Goal: Task Accomplishment & Management: Manage account settings

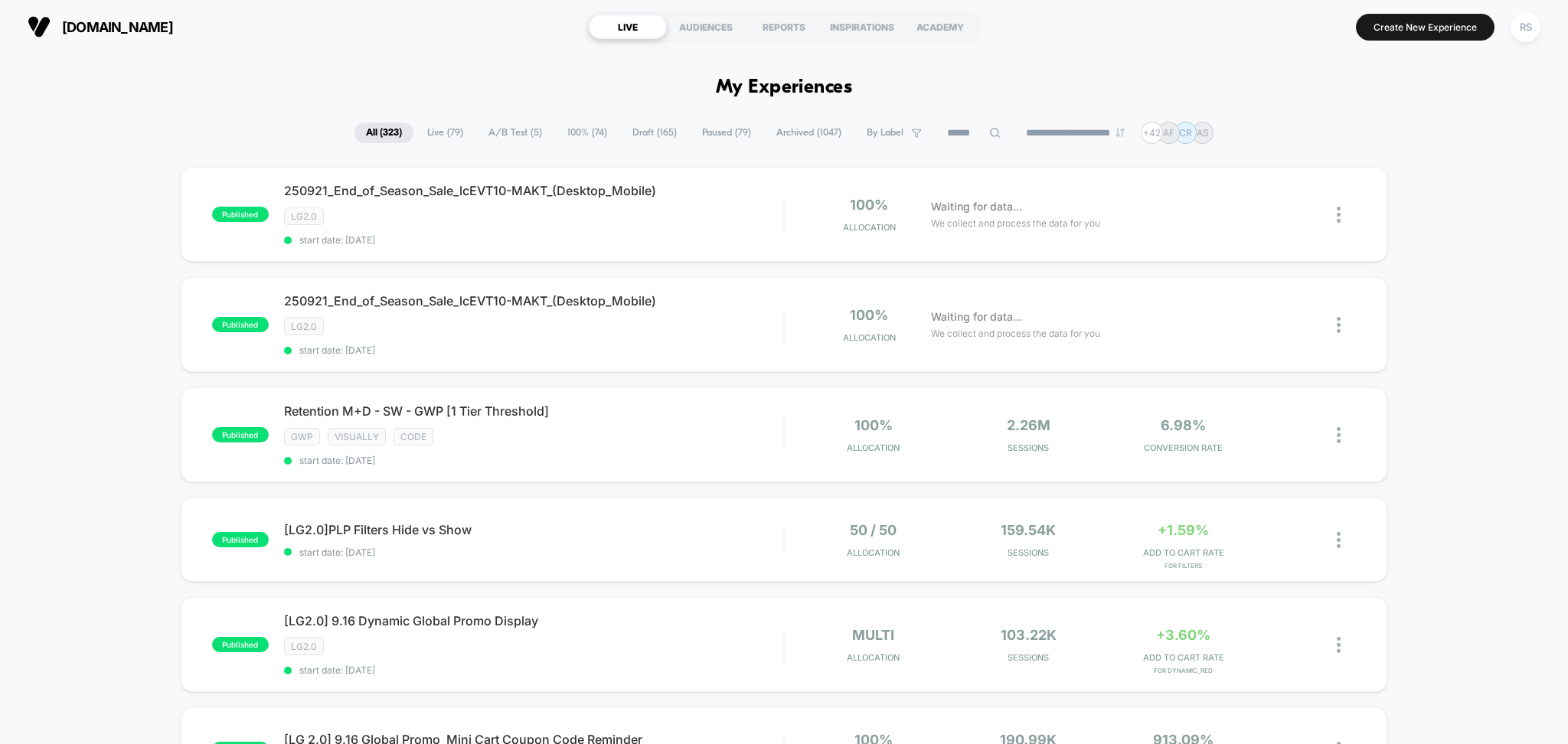
click at [503, 129] on span "A/B Test ( 5 )" at bounding box center [515, 132] width 77 height 21
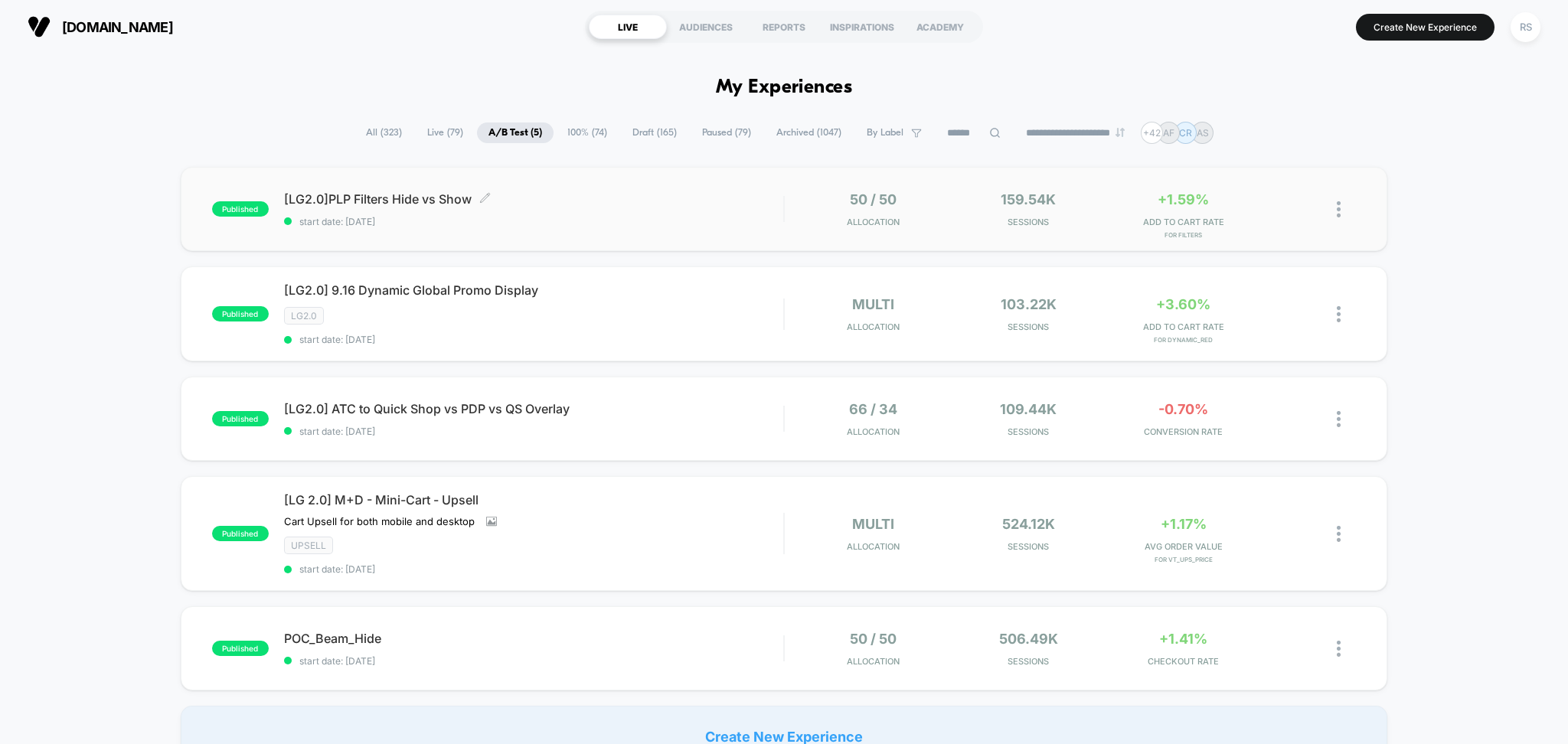
click at [645, 195] on span "[LG2.0]PLP Filters Hide vs Show Click to edit experience details" at bounding box center [534, 199] width 500 height 16
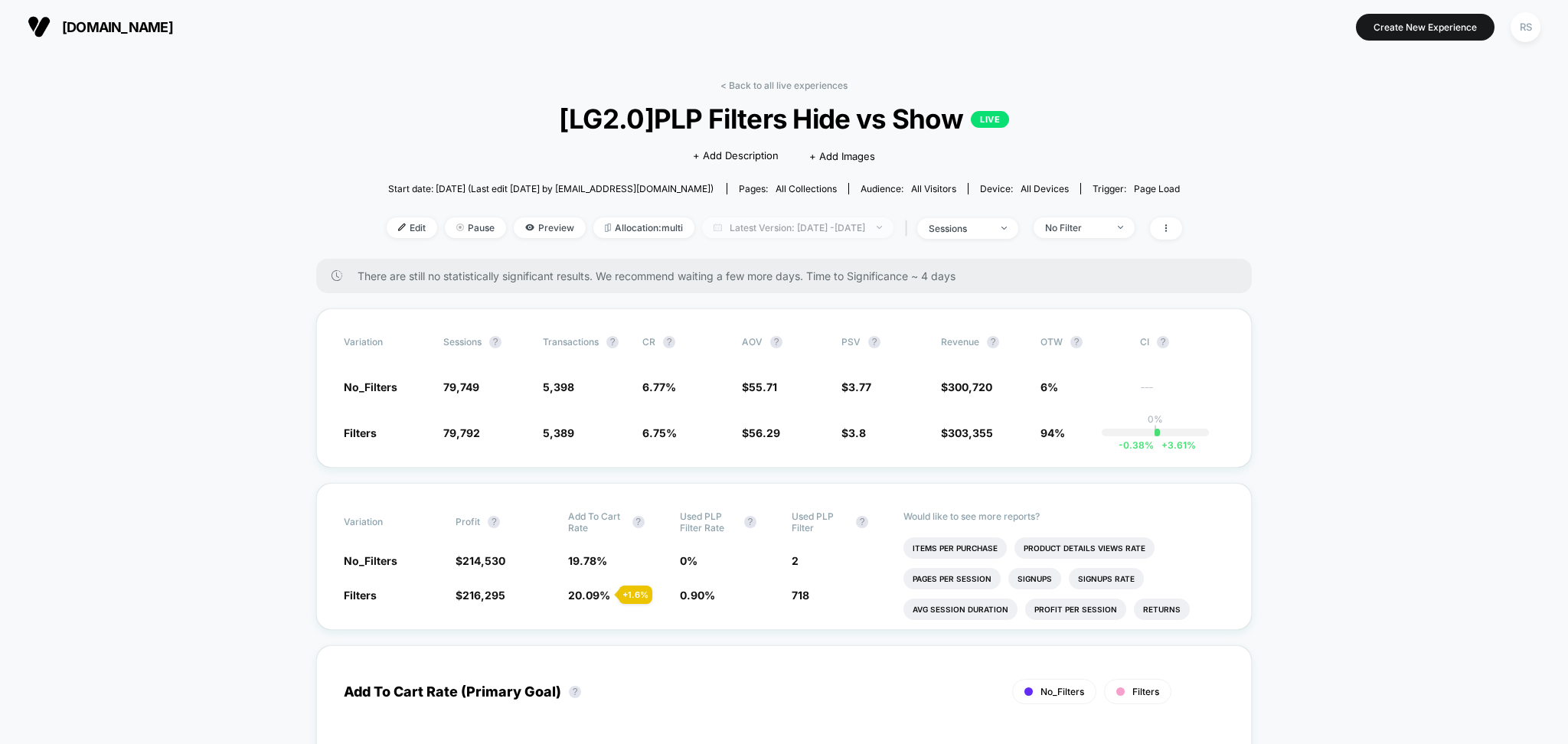
click at [797, 222] on span "Latest Version: [DATE] - [DATE]" at bounding box center [798, 227] width 192 height 21
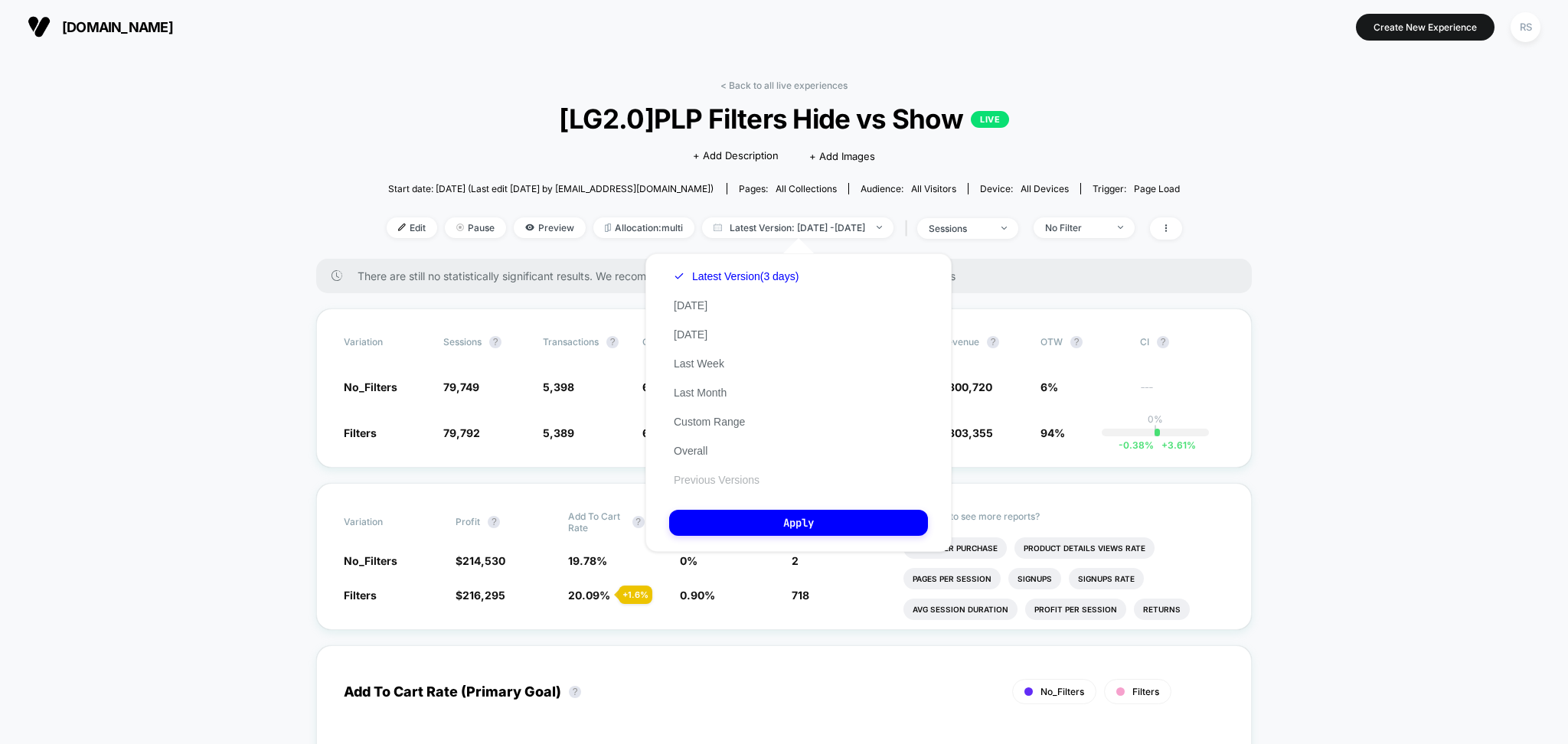
click at [749, 472] on div "Latest Version (3 days) [DATE] [DATE] Last Week Last Month Custom Range Overall…" at bounding box center [735, 377] width 134 height 232
click at [749, 473] on button "Previous Versions" at bounding box center [716, 480] width 95 height 14
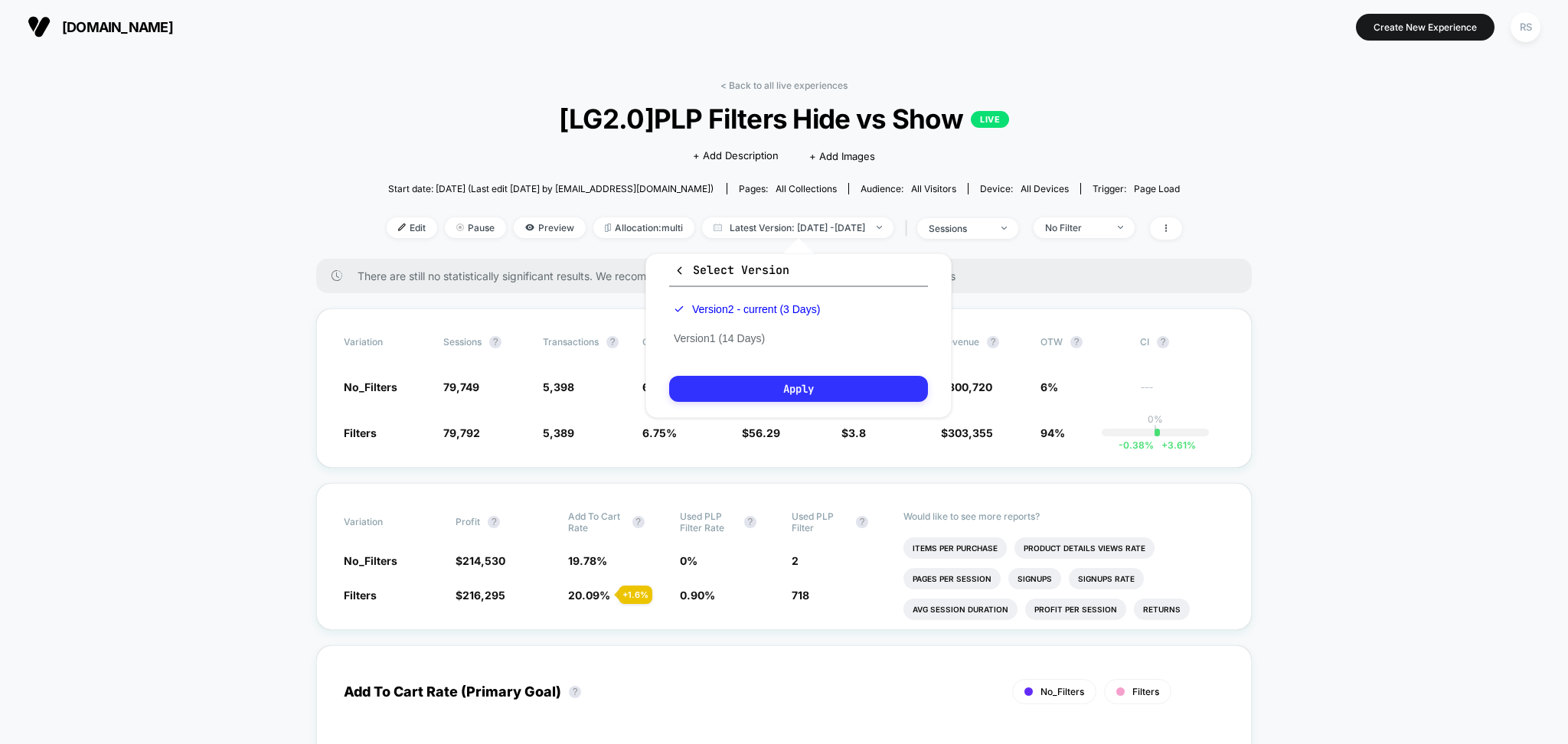
click at [767, 383] on button "Apply" at bounding box center [798, 388] width 259 height 26
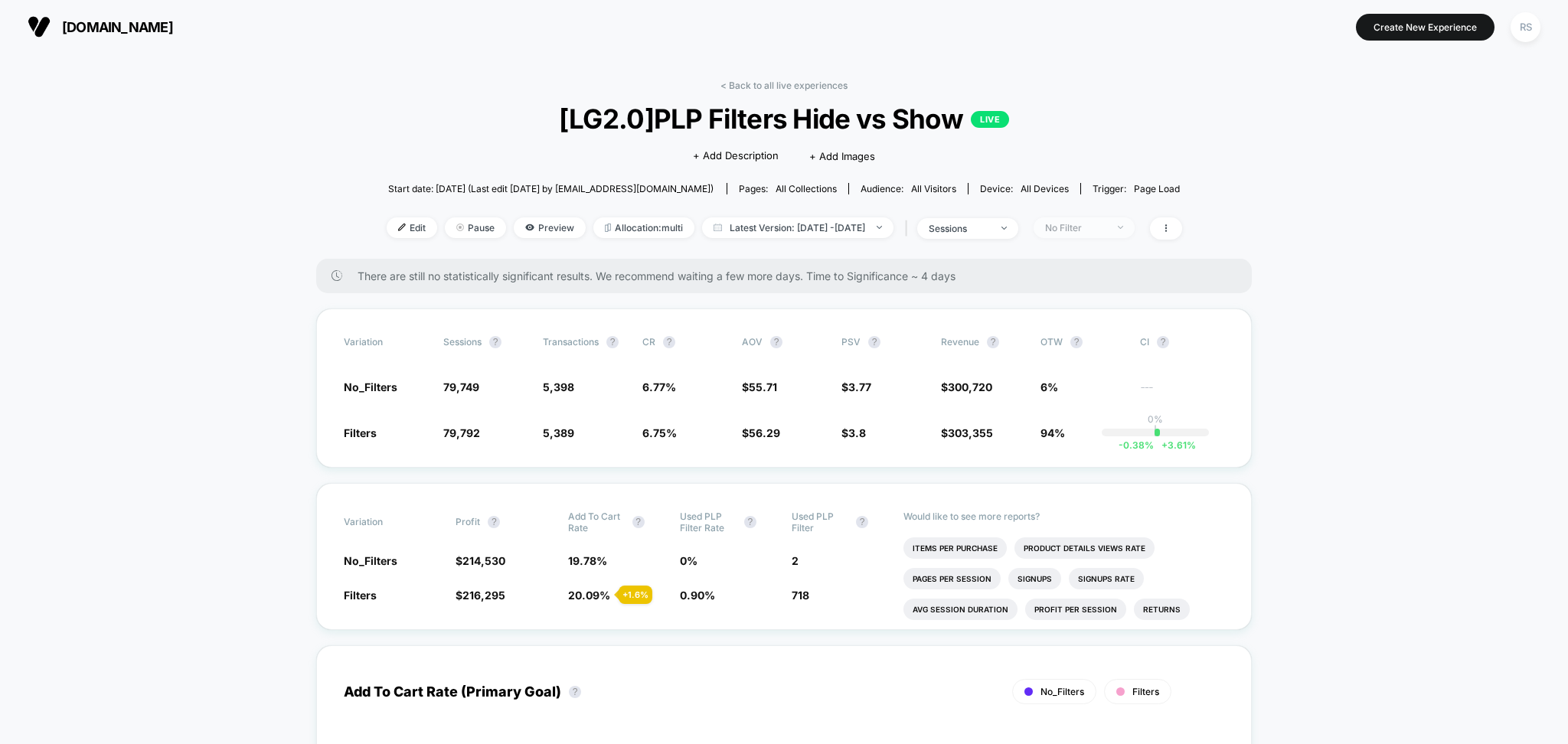
click at [1106, 225] on div "No Filter" at bounding box center [1075, 227] width 61 height 12
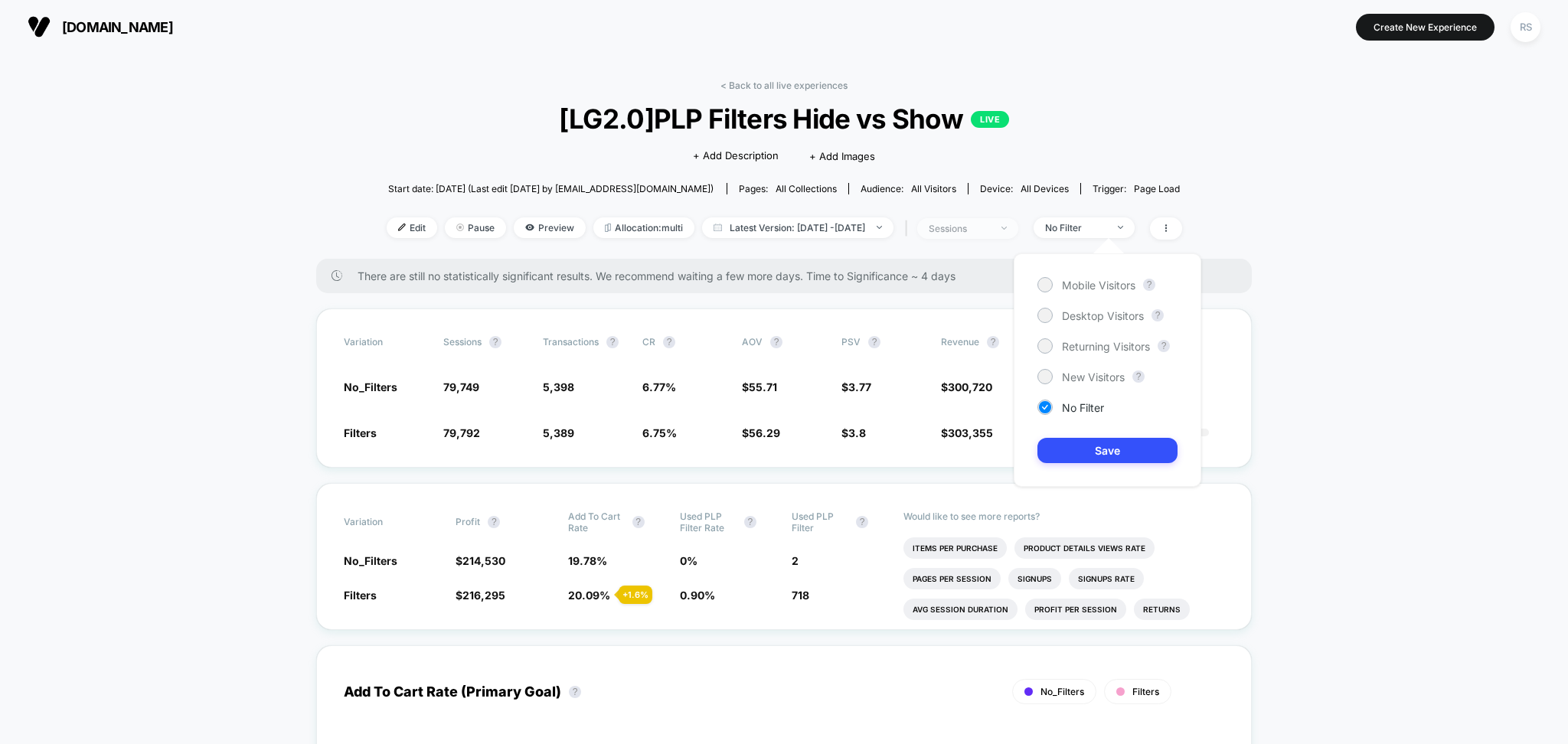
click at [1018, 225] on span "sessions" at bounding box center [967, 228] width 101 height 21
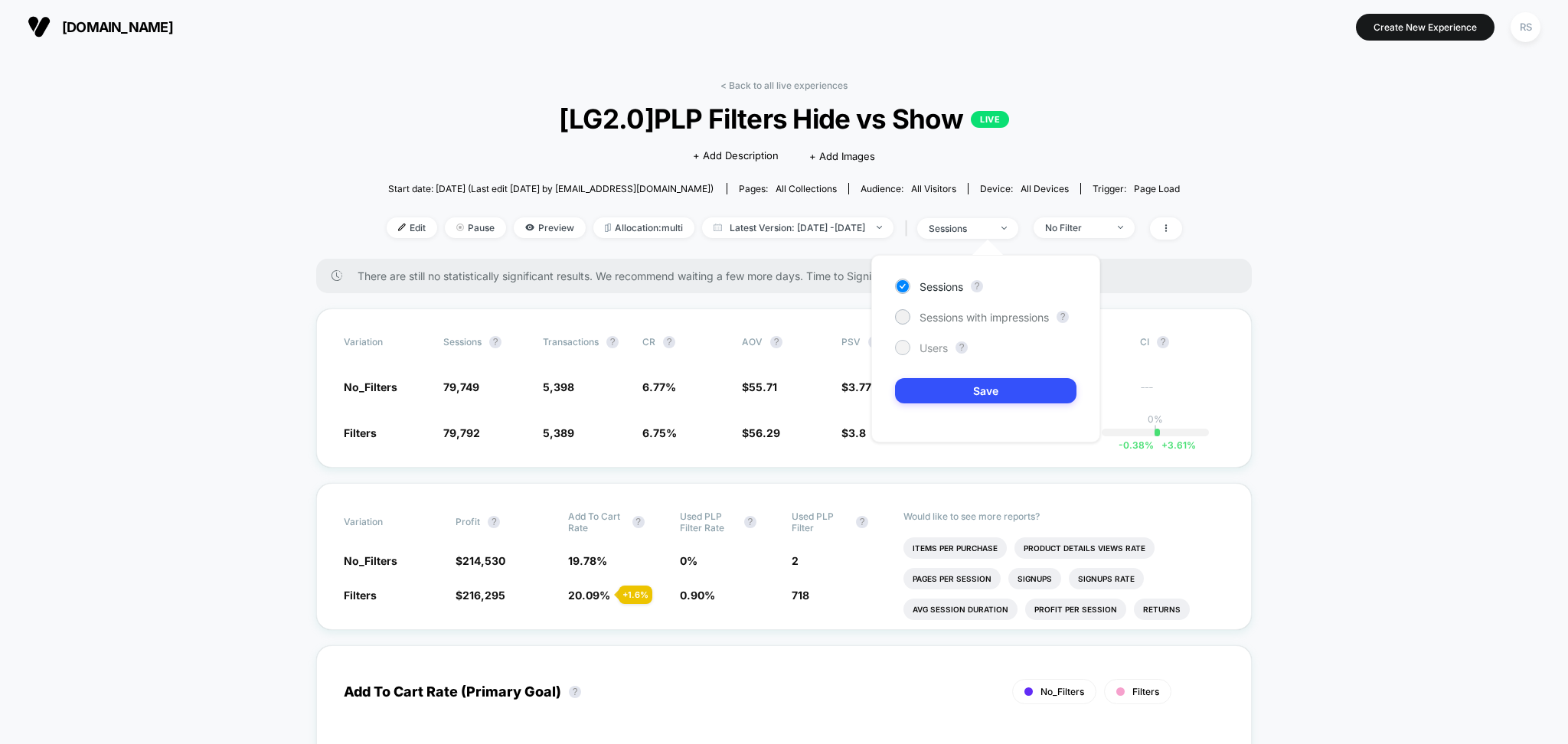
click at [925, 343] on span "Users" at bounding box center [933, 347] width 28 height 13
click at [943, 377] on div "Sessions ? Sessions with impressions ? Users ? Save" at bounding box center [985, 348] width 229 height 188
click at [943, 383] on button "Save" at bounding box center [985, 391] width 182 height 26
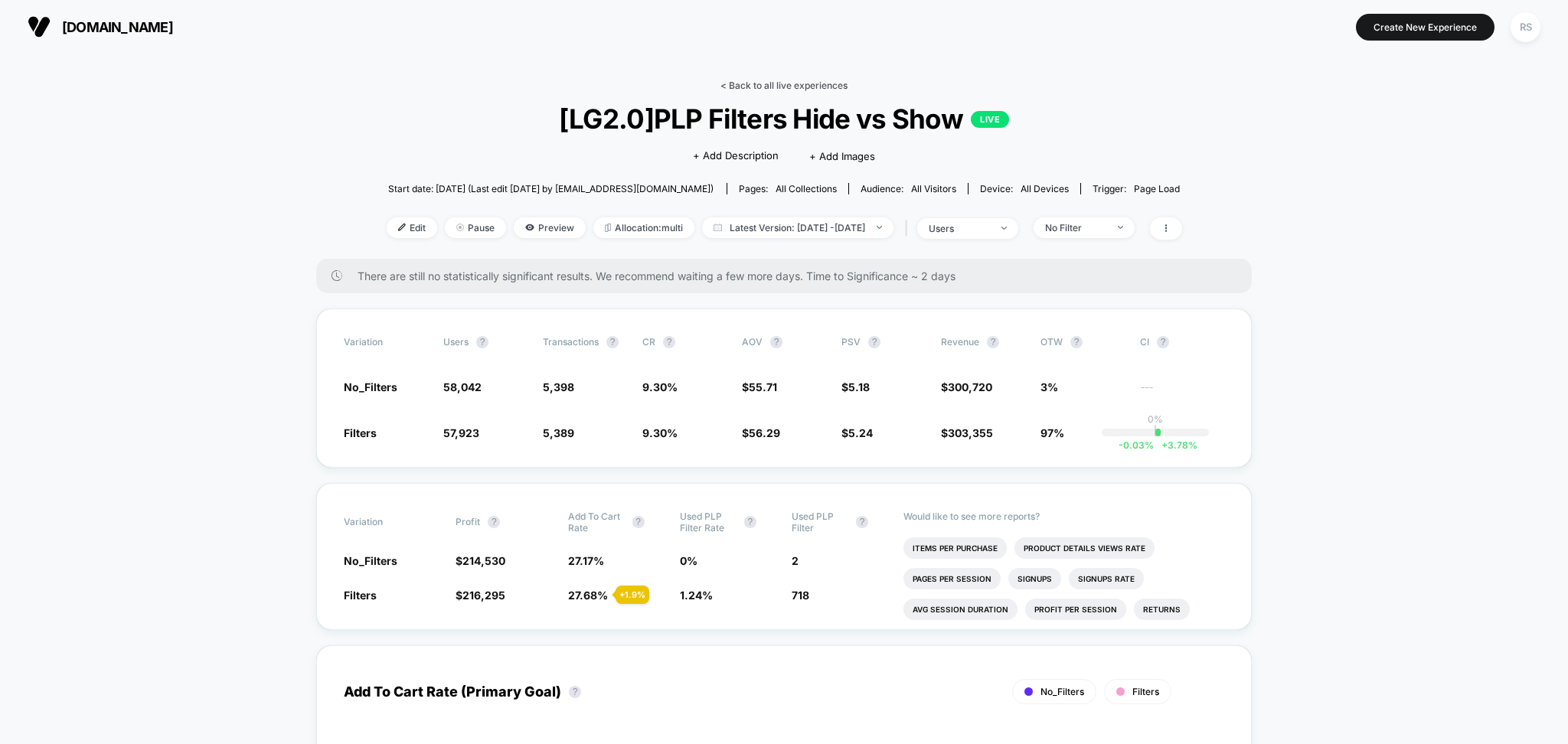
click at [788, 88] on link "< Back to all live experiences" at bounding box center [784, 85] width 127 height 12
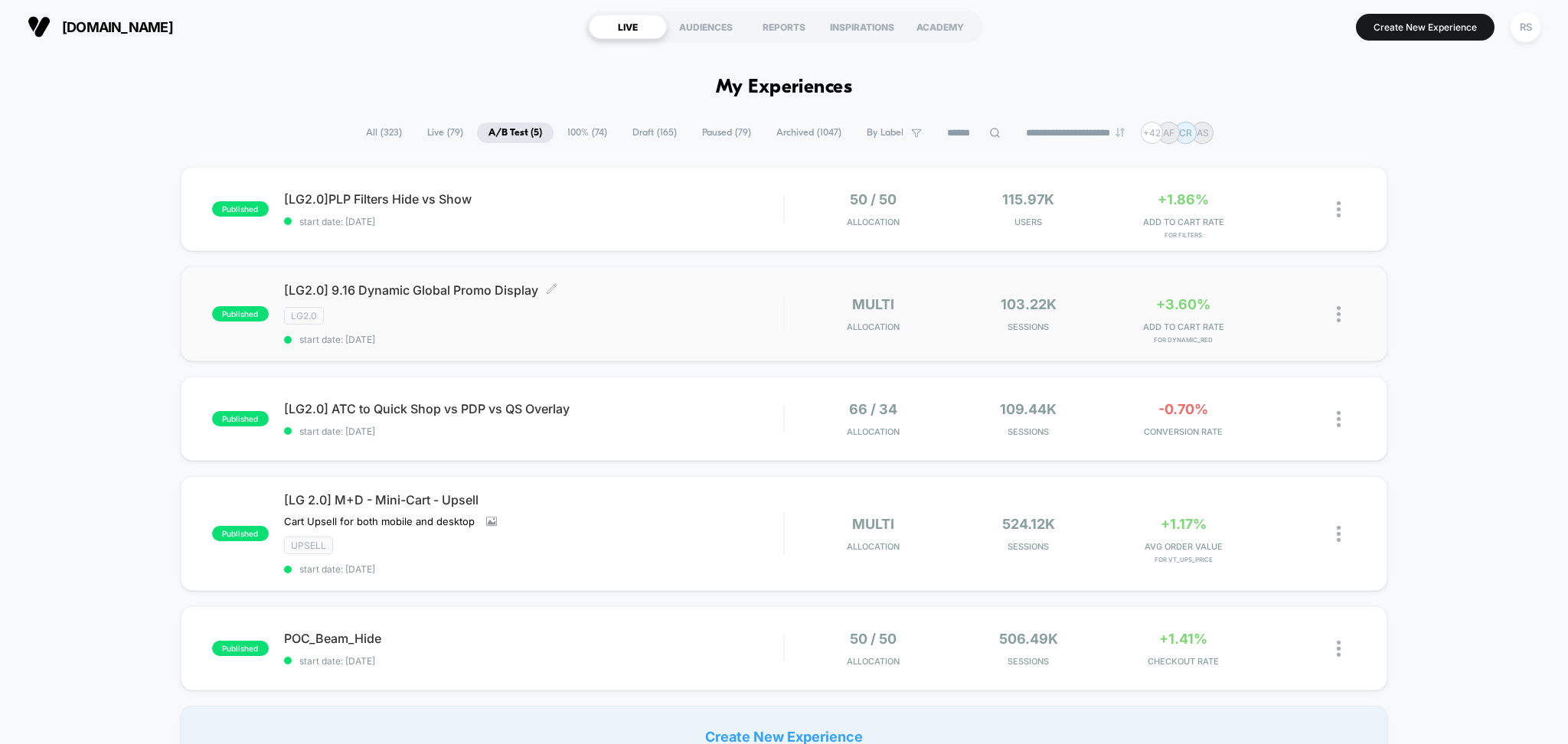
click at [718, 330] on div "[LG2.0] 9.16 Dynamic Global Promo Display Click to edit experience details Clic…" at bounding box center [534, 314] width 500 height 63
